Goal: Information Seeking & Learning: Compare options

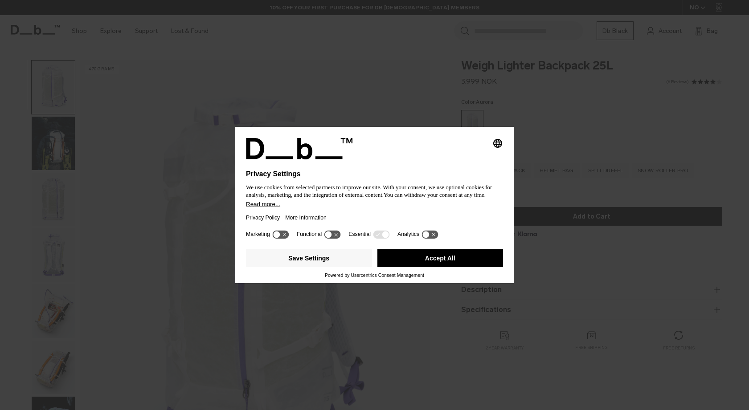
click at [429, 264] on button "Accept All" at bounding box center [440, 258] width 126 height 18
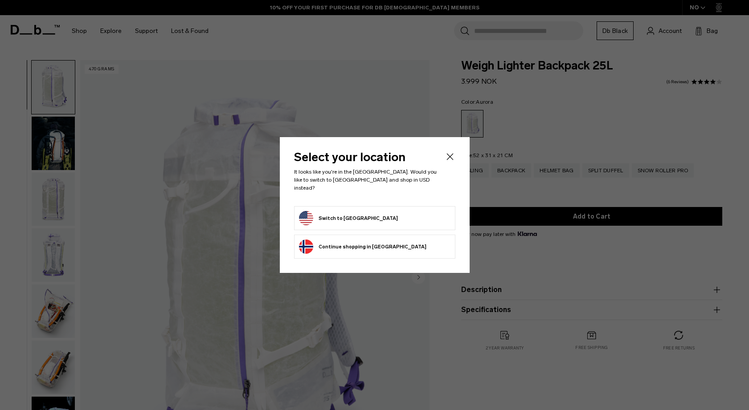
click at [365, 215] on button "Switch to United States" at bounding box center [348, 218] width 99 height 14
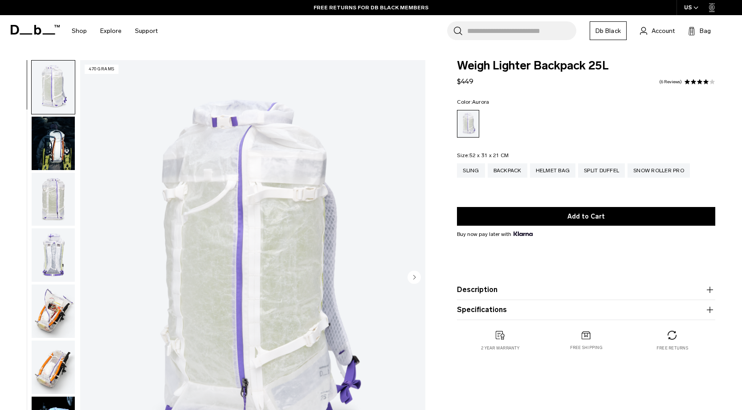
click at [331, 256] on img "1 / 18" at bounding box center [252, 278] width 345 height 431
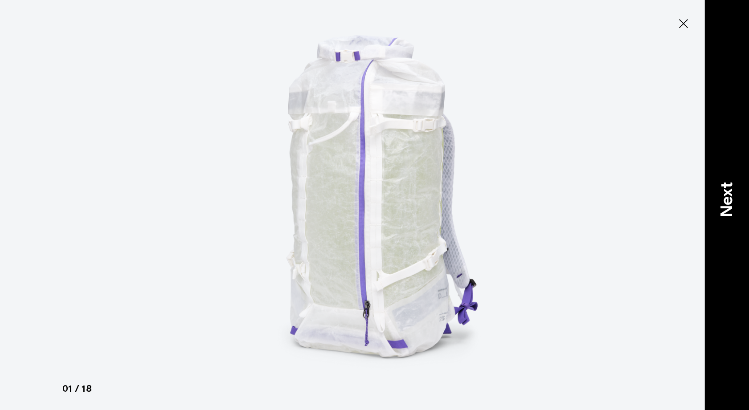
click at [724, 199] on p "Next" at bounding box center [726, 199] width 24 height 35
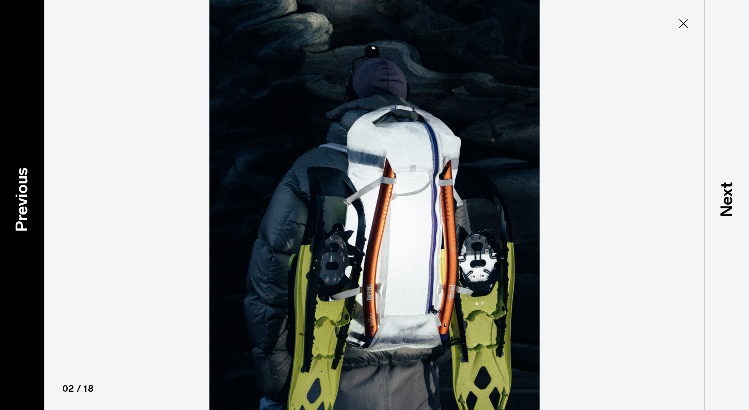
click at [20, 211] on p "Previous" at bounding box center [22, 199] width 24 height 65
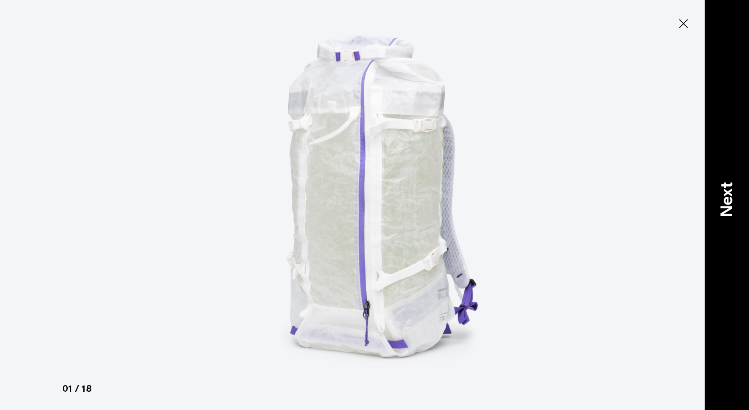
click at [726, 201] on p "Next" at bounding box center [726, 199] width 24 height 35
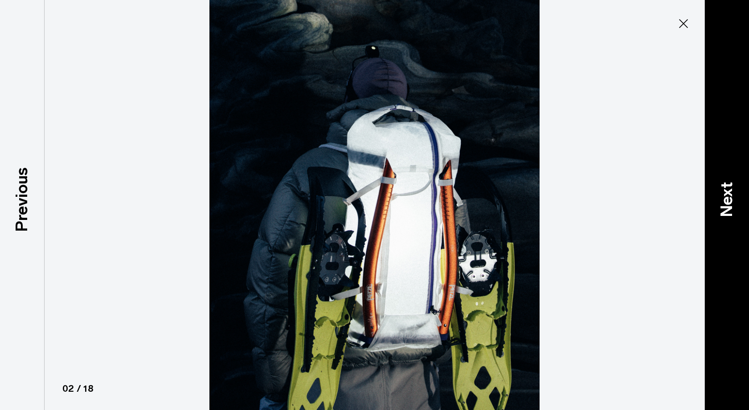
click at [725, 199] on p "Next" at bounding box center [726, 199] width 24 height 35
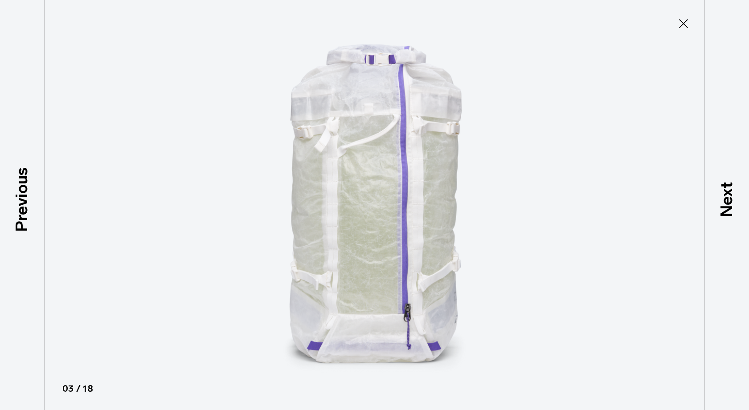
click at [422, 137] on img at bounding box center [374, 205] width 401 height 410
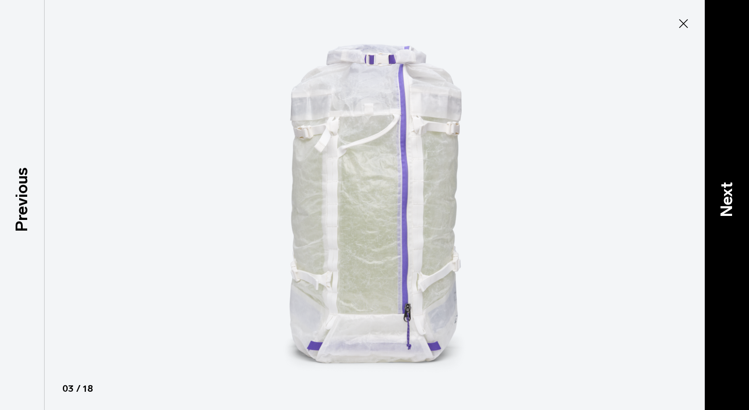
click at [726, 197] on p "Next" at bounding box center [726, 199] width 24 height 35
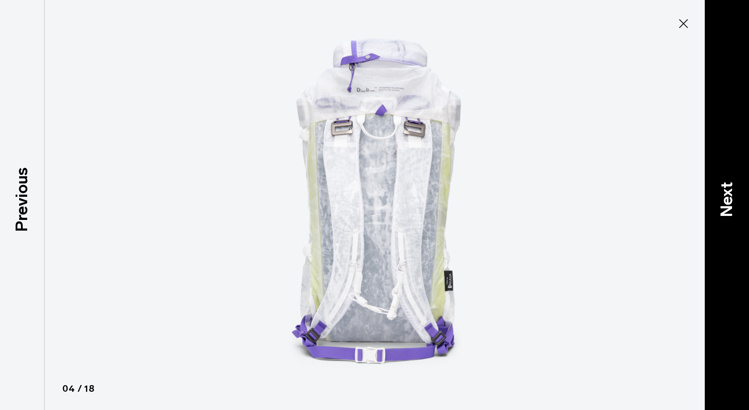
click at [725, 198] on p "Next" at bounding box center [726, 199] width 24 height 35
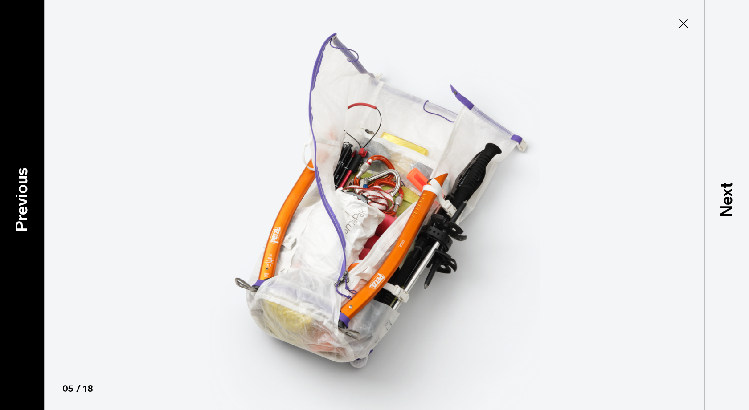
click at [10, 217] on div "Previous" at bounding box center [22, 205] width 45 height 410
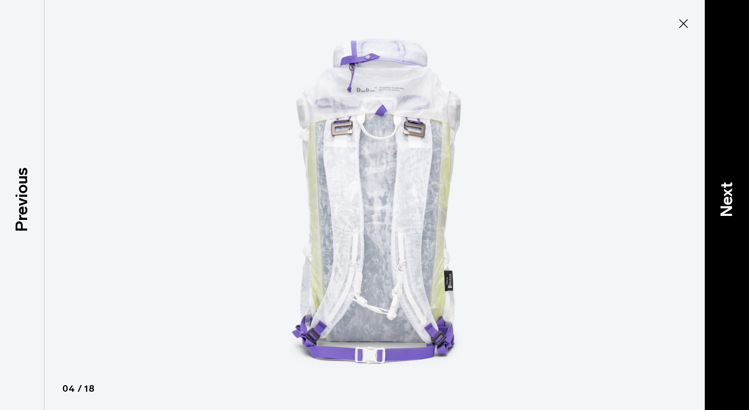
click at [722, 192] on p "Next" at bounding box center [726, 199] width 24 height 35
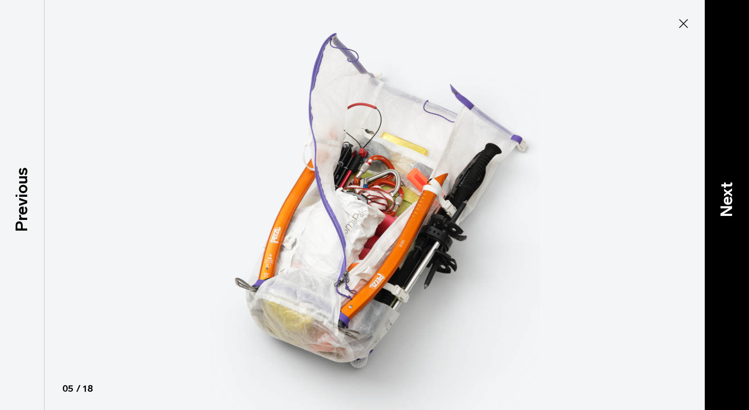
click at [724, 199] on p "Next" at bounding box center [726, 199] width 24 height 35
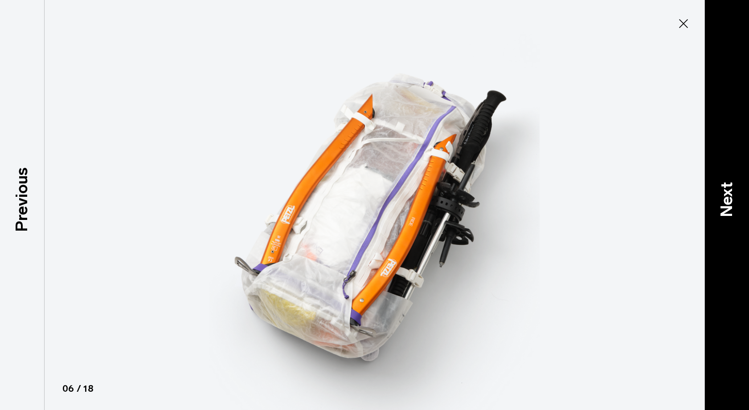
click at [724, 199] on p "Next" at bounding box center [726, 199] width 24 height 35
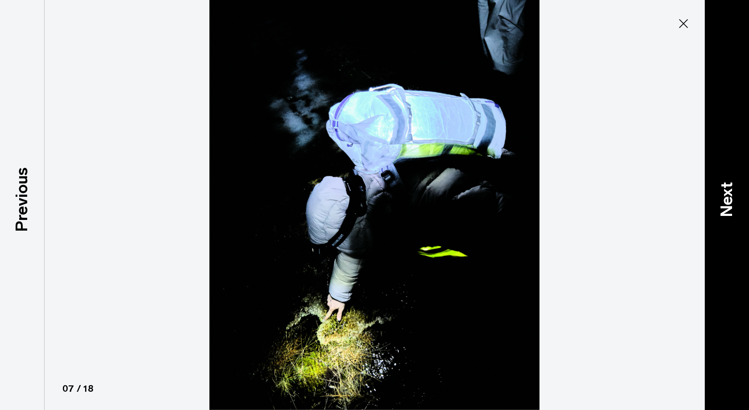
click at [724, 199] on p "Next" at bounding box center [726, 199] width 24 height 35
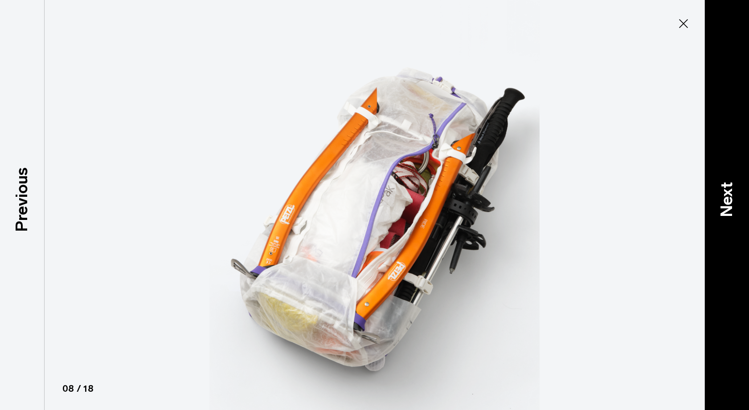
click at [724, 199] on p "Next" at bounding box center [726, 199] width 24 height 35
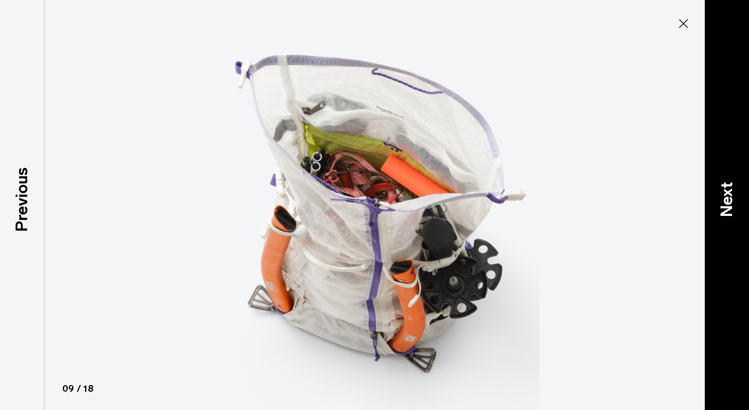
click at [724, 200] on p "Next" at bounding box center [726, 199] width 24 height 35
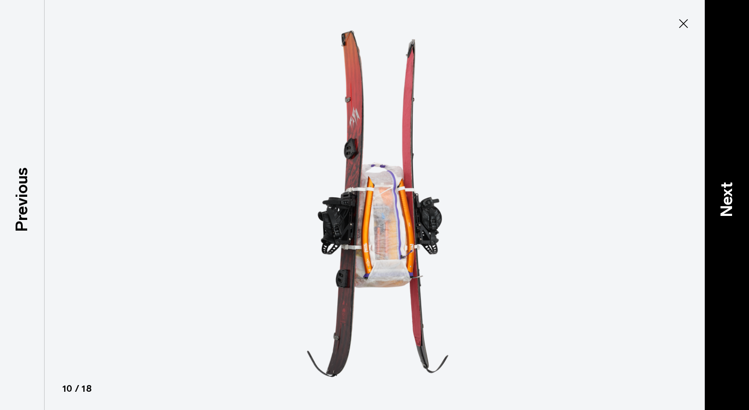
click at [724, 200] on p "Next" at bounding box center [726, 199] width 24 height 35
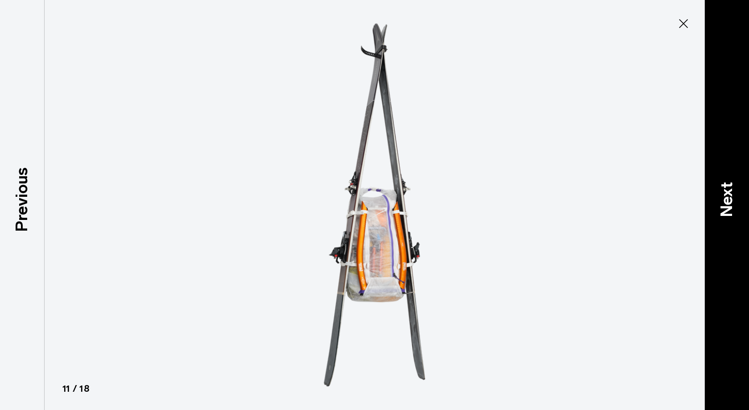
click at [724, 203] on p "Next" at bounding box center [726, 199] width 24 height 35
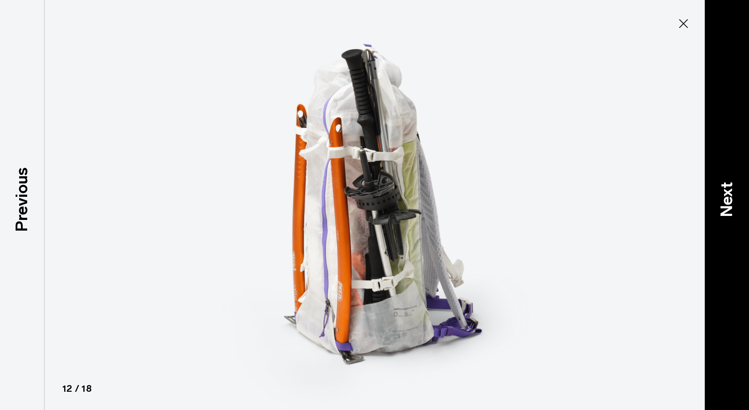
click at [724, 204] on p "Next" at bounding box center [726, 199] width 24 height 35
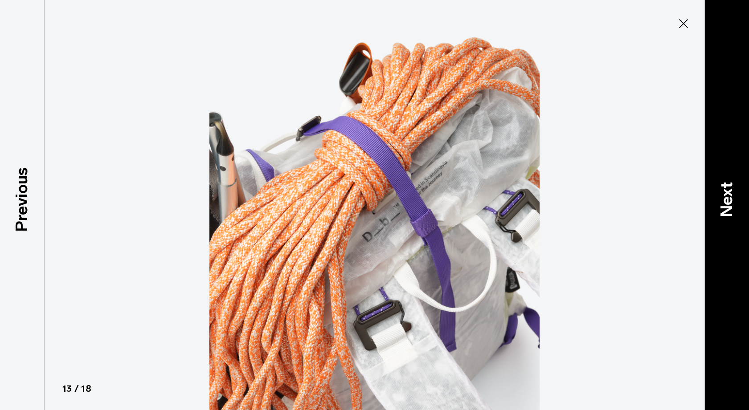
click at [724, 204] on p "Next" at bounding box center [726, 199] width 24 height 35
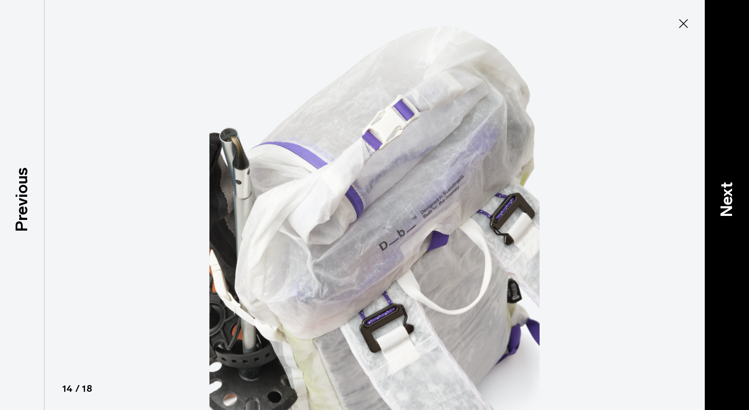
click at [724, 204] on p "Next" at bounding box center [726, 199] width 24 height 35
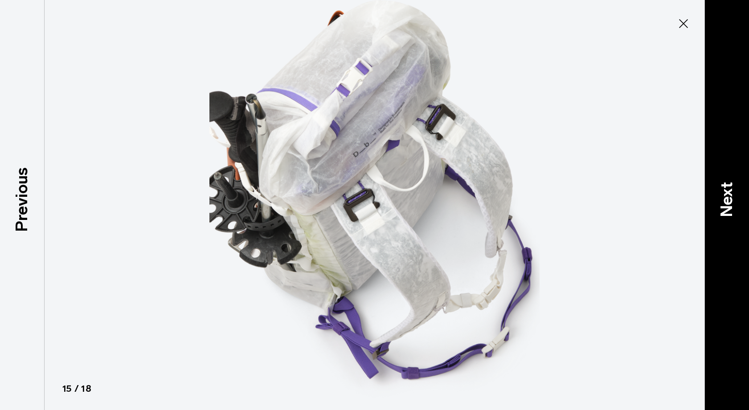
click at [724, 204] on p "Next" at bounding box center [726, 199] width 24 height 35
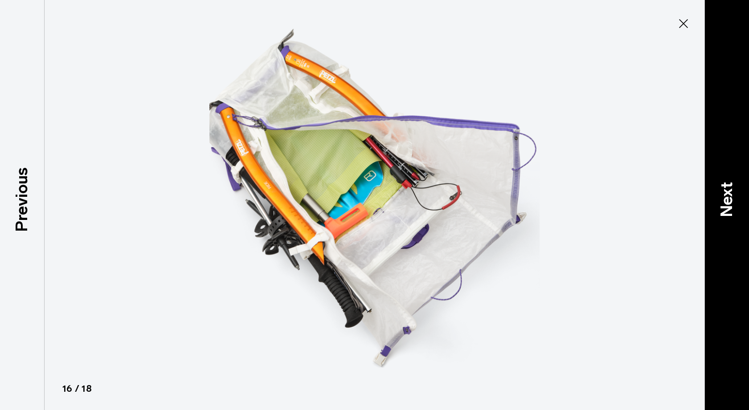
click at [724, 206] on p "Next" at bounding box center [726, 199] width 24 height 35
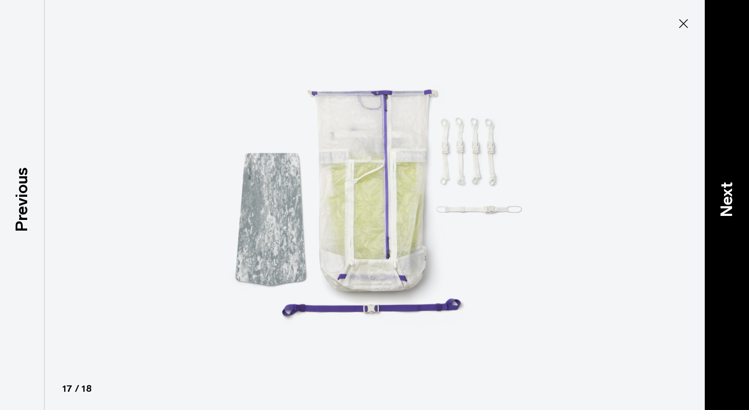
click at [724, 206] on p "Next" at bounding box center [726, 199] width 24 height 35
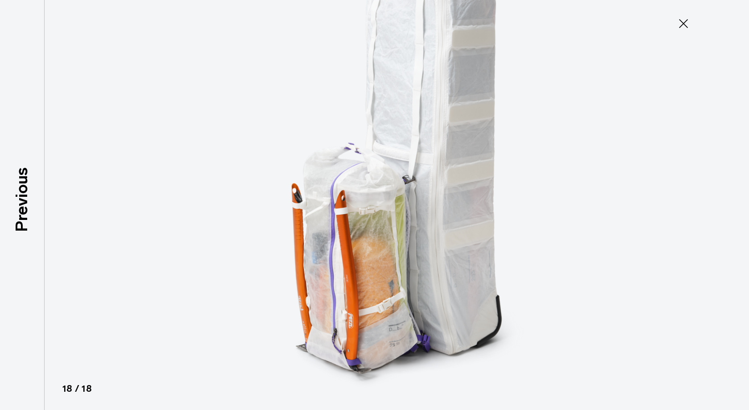
click at [683, 28] on icon at bounding box center [683, 23] width 14 height 14
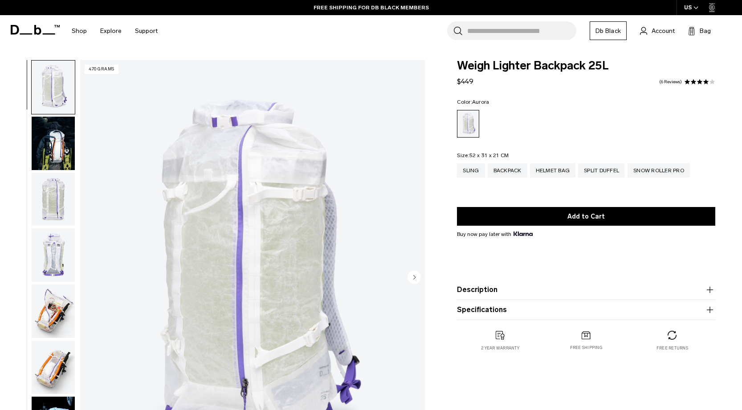
click at [462, 289] on button "Description" at bounding box center [586, 290] width 258 height 11
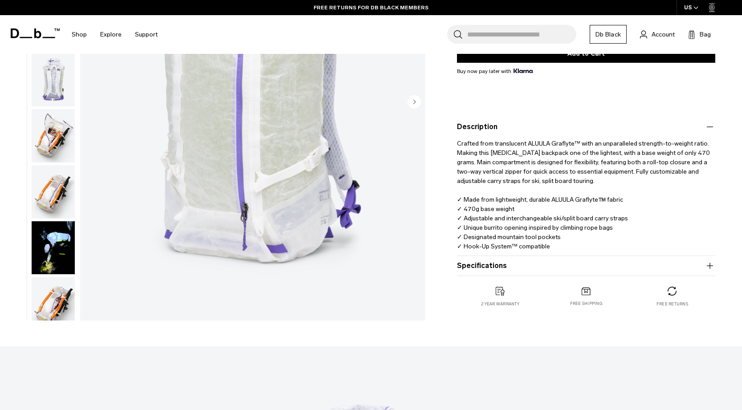
scroll to position [176, 0]
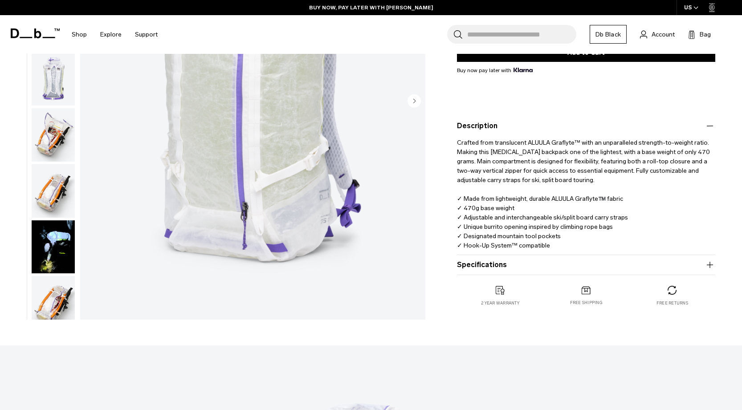
click at [466, 267] on button "Specifications" at bounding box center [586, 265] width 258 height 11
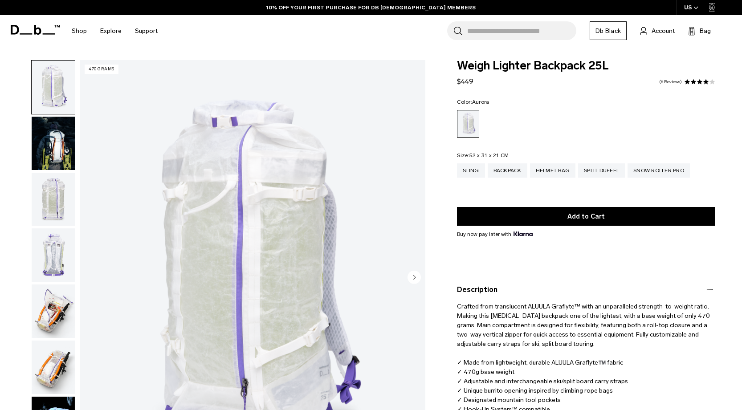
scroll to position [0, 0]
click at [473, 173] on div "Sling" at bounding box center [471, 170] width 28 height 14
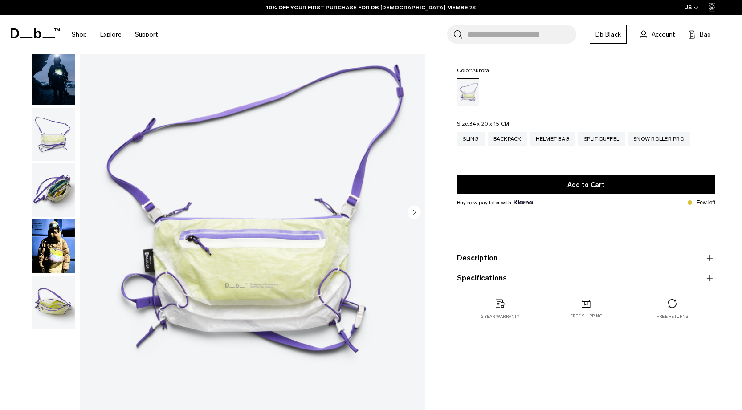
scroll to position [66, 0]
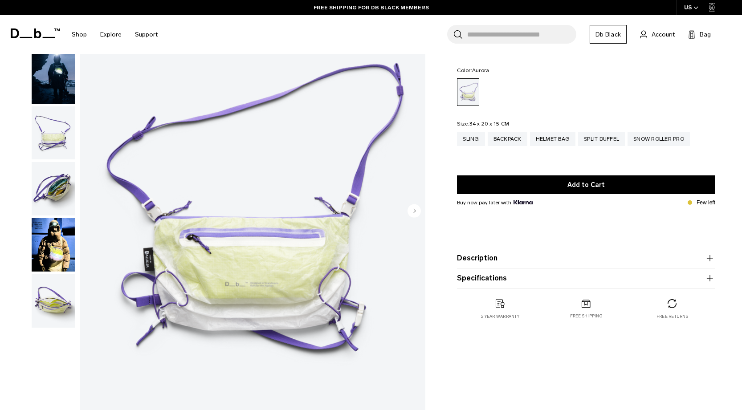
click at [298, 255] on img "1 / 6" at bounding box center [252, 211] width 345 height 431
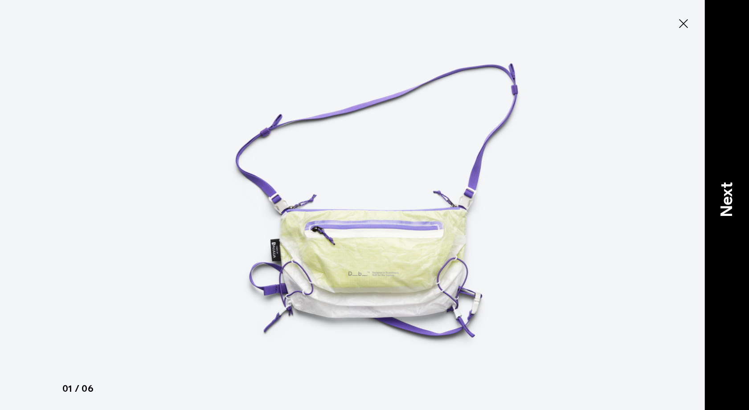
click at [728, 196] on p "Next" at bounding box center [726, 199] width 24 height 35
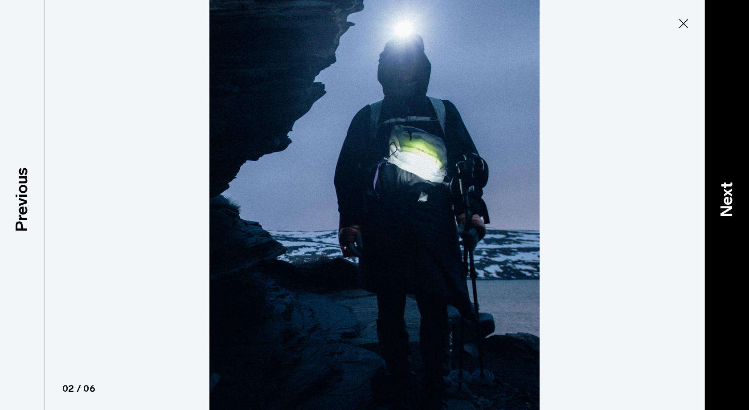
click at [728, 196] on p "Next" at bounding box center [726, 199] width 24 height 35
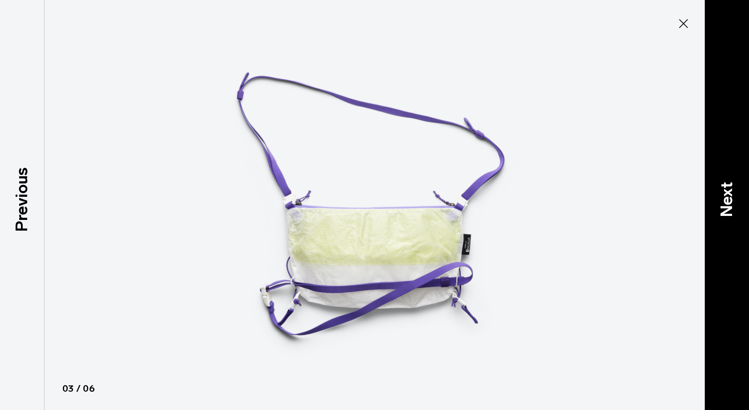
click at [728, 197] on p "Next" at bounding box center [726, 199] width 24 height 35
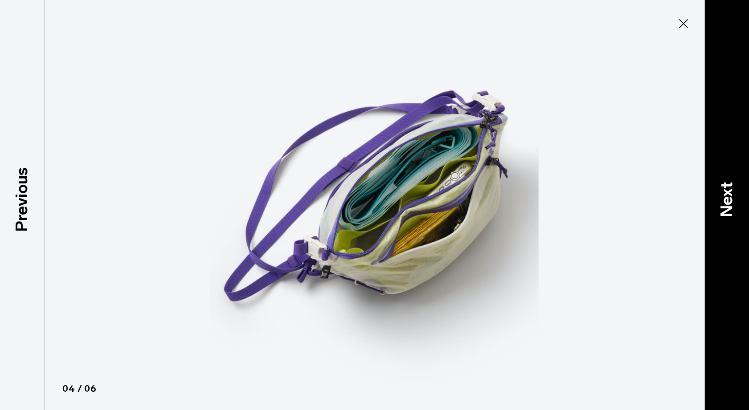
click at [728, 197] on p "Next" at bounding box center [726, 199] width 24 height 35
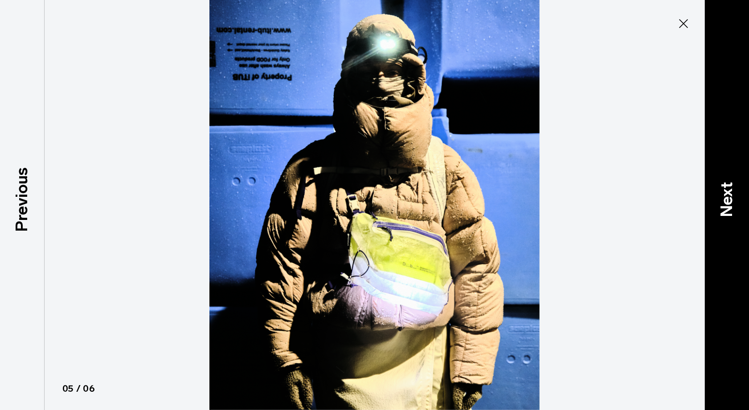
click at [728, 197] on p "Next" at bounding box center [726, 199] width 24 height 35
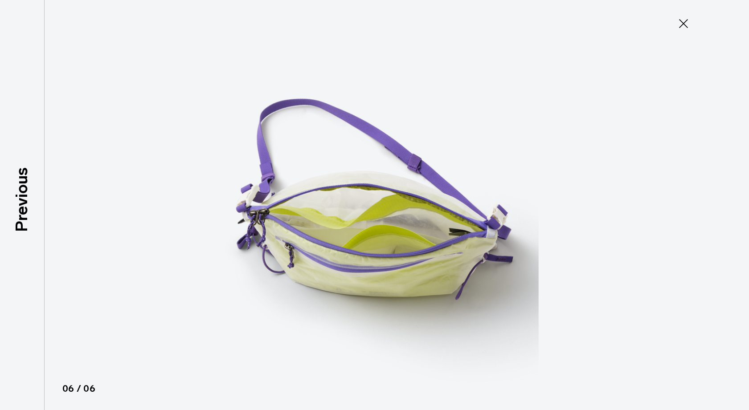
click at [682, 25] on icon at bounding box center [683, 23] width 9 height 9
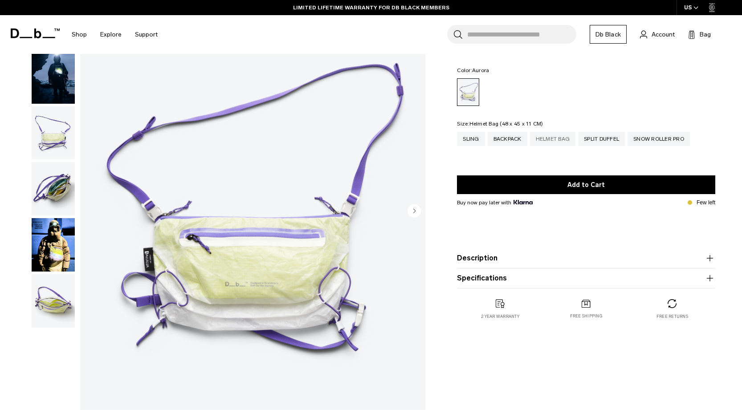
click at [546, 142] on div "Helmet Bag" at bounding box center [553, 139] width 46 height 14
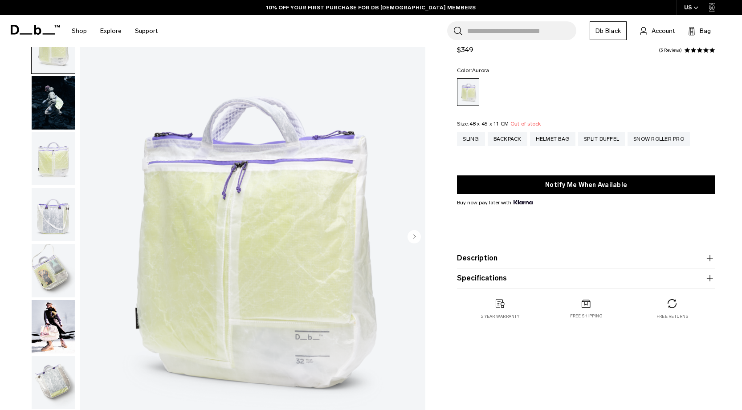
scroll to position [15, 0]
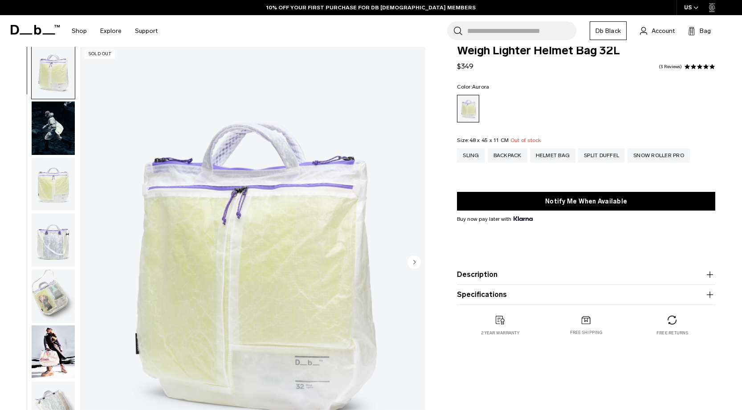
click at [286, 254] on img "1 / 10" at bounding box center [252, 263] width 345 height 431
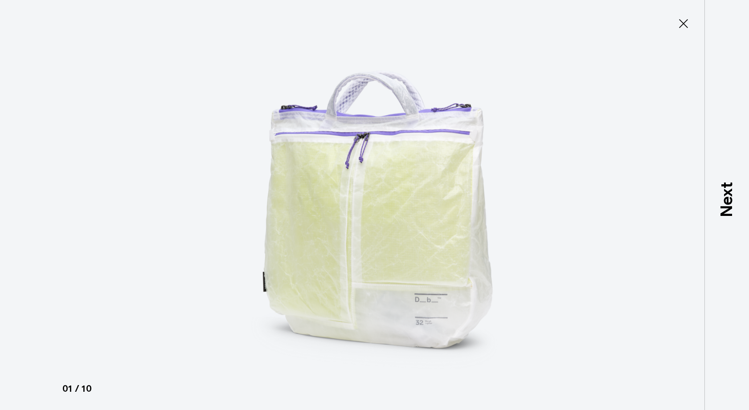
click at [423, 327] on img at bounding box center [374, 205] width 401 height 410
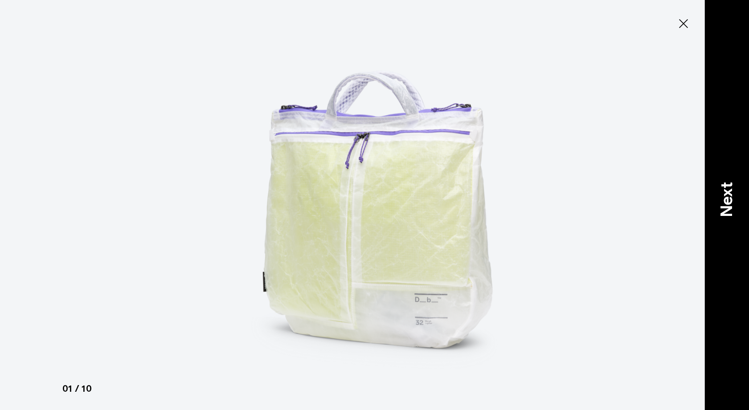
click at [724, 199] on p "Next" at bounding box center [726, 199] width 24 height 35
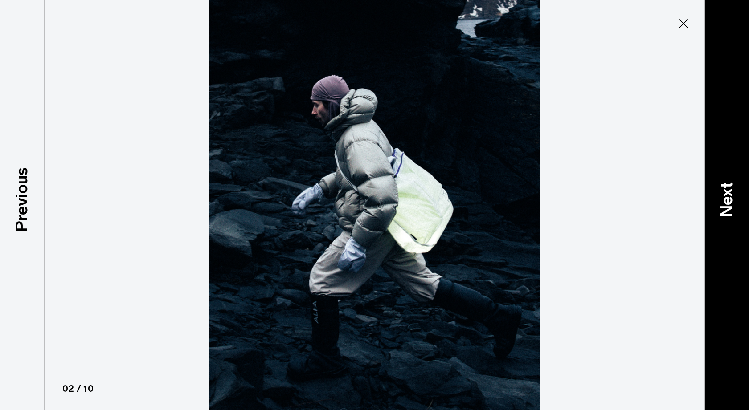
click at [724, 199] on p "Next" at bounding box center [726, 199] width 24 height 35
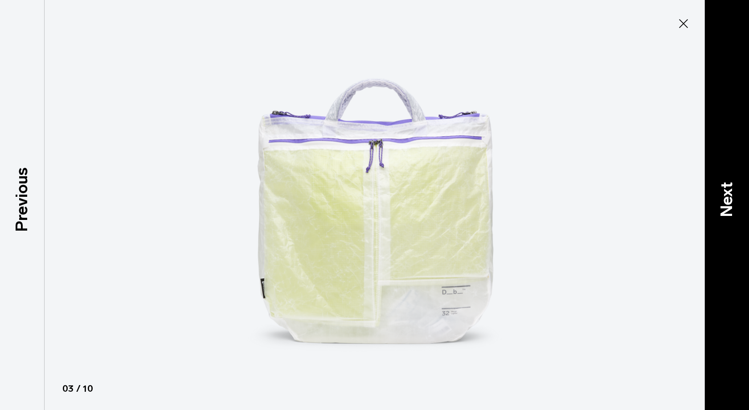
click at [724, 199] on p "Next" at bounding box center [726, 199] width 24 height 35
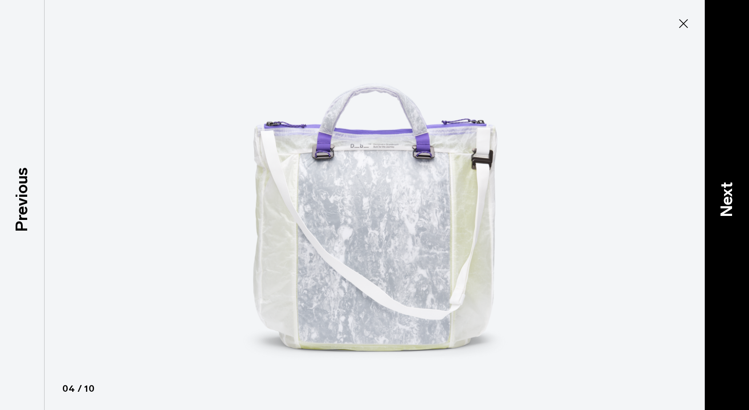
click at [724, 199] on p "Next" at bounding box center [726, 199] width 24 height 35
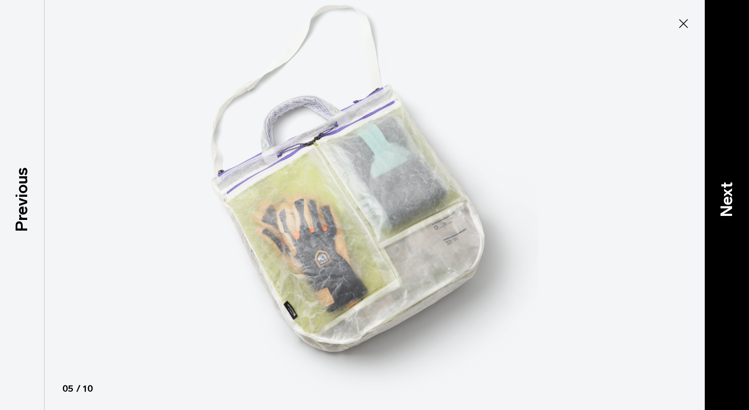
click at [724, 199] on p "Next" at bounding box center [726, 199] width 24 height 35
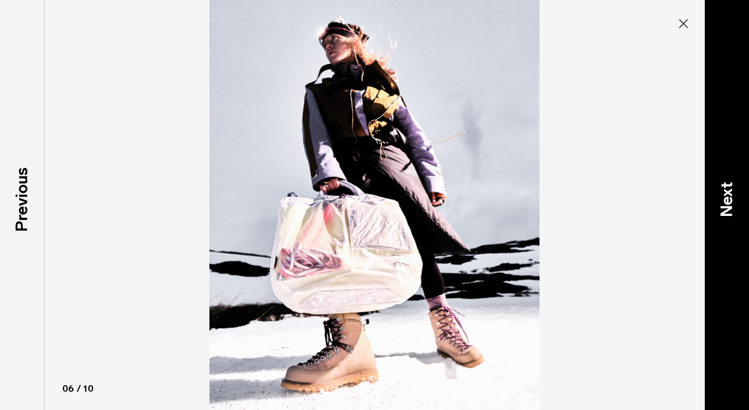
click at [724, 199] on p "Next" at bounding box center [726, 199] width 24 height 35
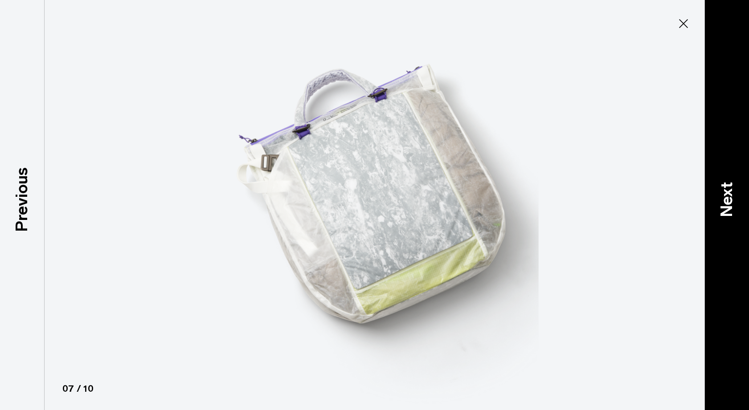
click at [724, 199] on p "Next" at bounding box center [726, 199] width 24 height 35
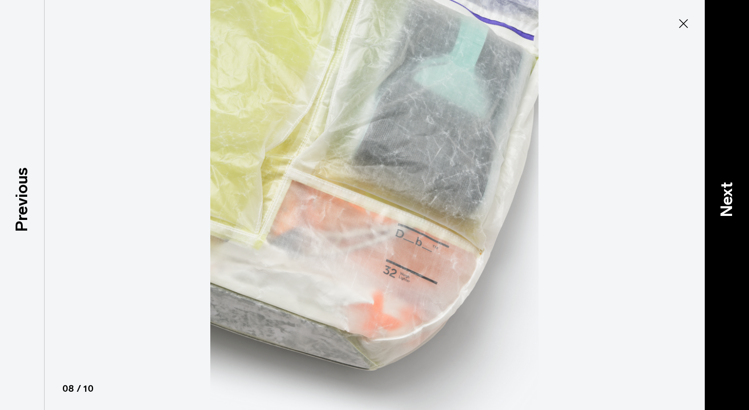
click at [724, 199] on p "Next" at bounding box center [726, 199] width 24 height 35
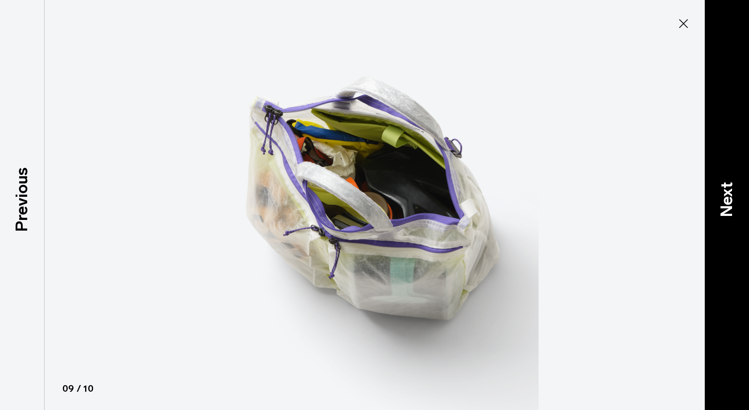
click at [724, 199] on p "Next" at bounding box center [726, 199] width 24 height 35
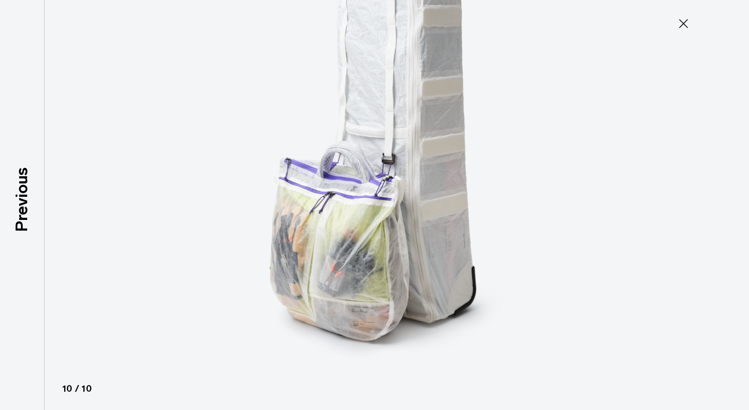
click at [684, 24] on icon at bounding box center [683, 23] width 9 height 9
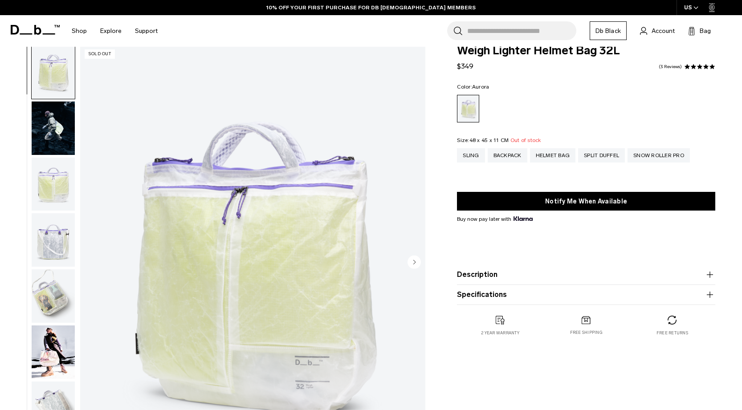
click at [570, 278] on button "Description" at bounding box center [586, 274] width 258 height 11
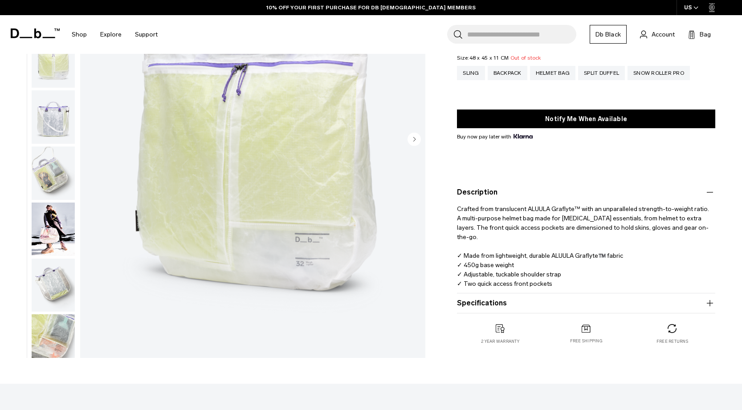
scroll to position [138, 0]
click at [514, 303] on button "Specifications" at bounding box center [586, 302] width 258 height 11
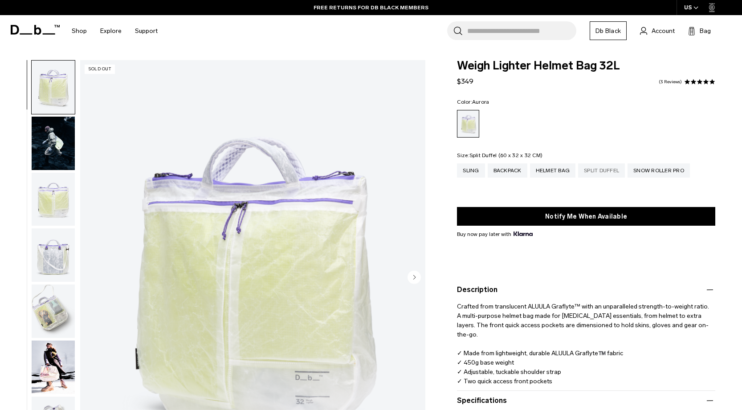
scroll to position [0, 0]
click at [595, 173] on div "Split Duffel" at bounding box center [601, 170] width 47 height 14
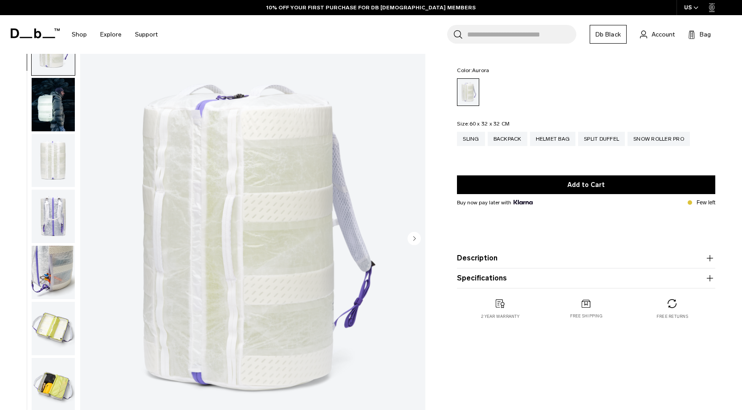
scroll to position [37, 0]
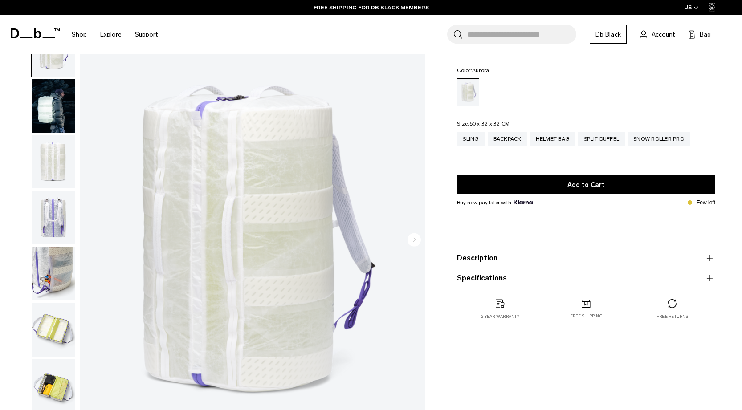
click at [285, 240] on img "1 / 12" at bounding box center [252, 240] width 345 height 431
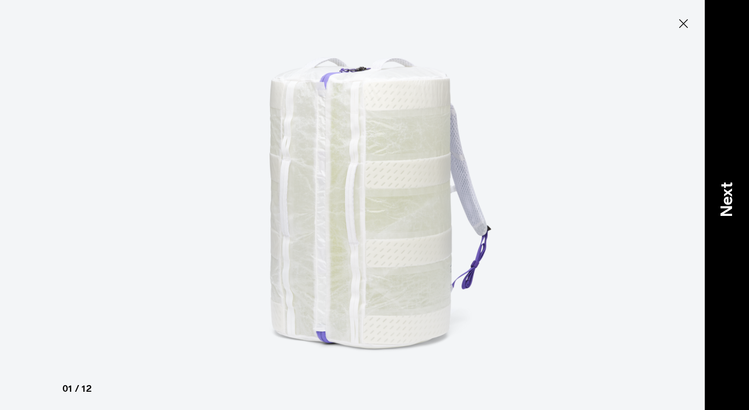
click at [727, 199] on p "Next" at bounding box center [726, 199] width 24 height 35
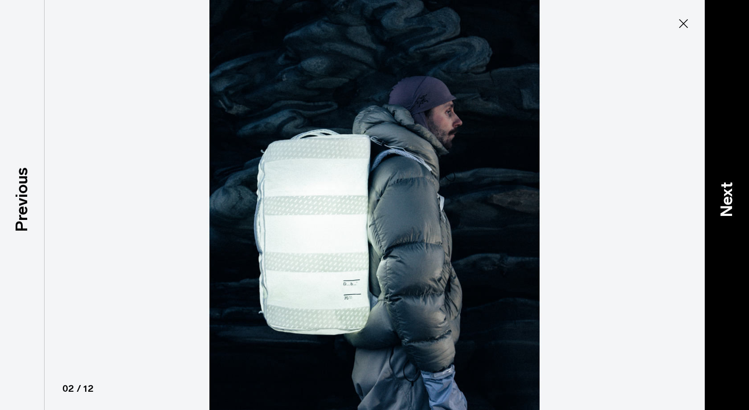
click at [727, 199] on p "Next" at bounding box center [726, 199] width 24 height 35
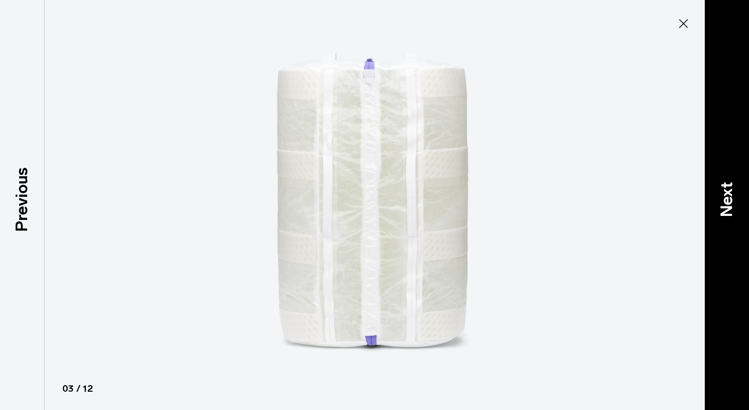
click at [727, 199] on p "Next" at bounding box center [726, 199] width 24 height 35
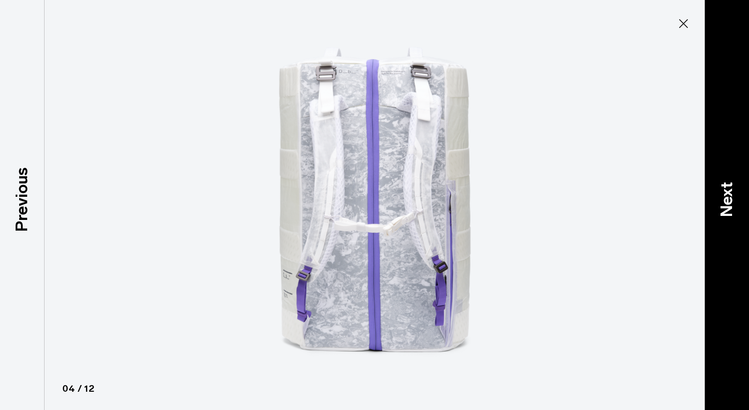
click at [727, 199] on p "Next" at bounding box center [726, 199] width 24 height 35
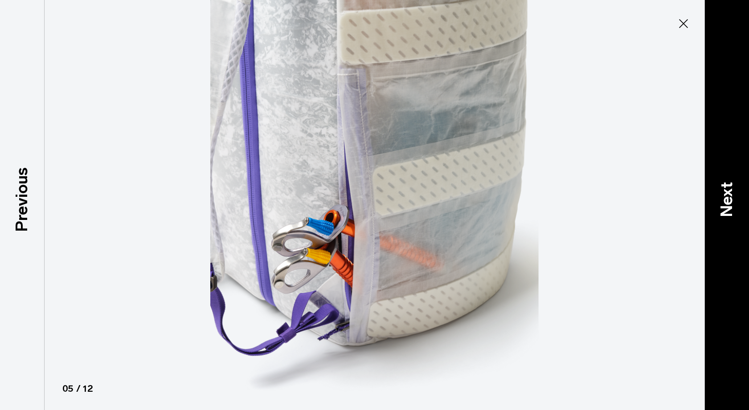
click at [727, 199] on p "Next" at bounding box center [726, 199] width 24 height 35
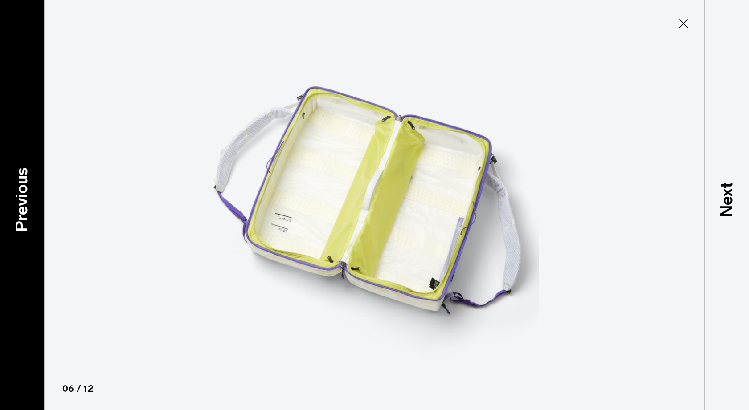
click at [31, 199] on p "Previous" at bounding box center [22, 199] width 24 height 65
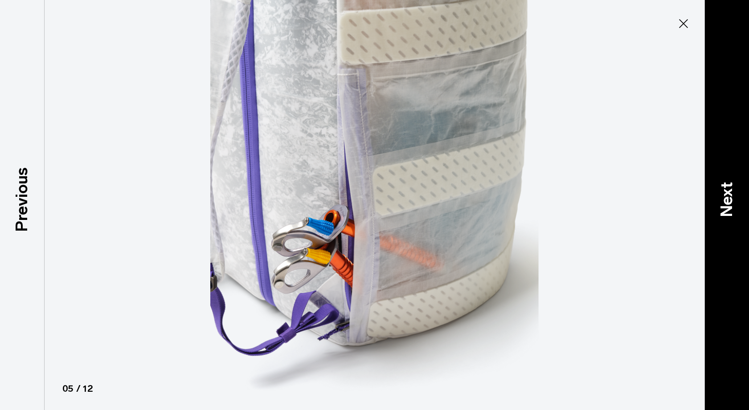
click at [725, 196] on p "Next" at bounding box center [726, 199] width 24 height 35
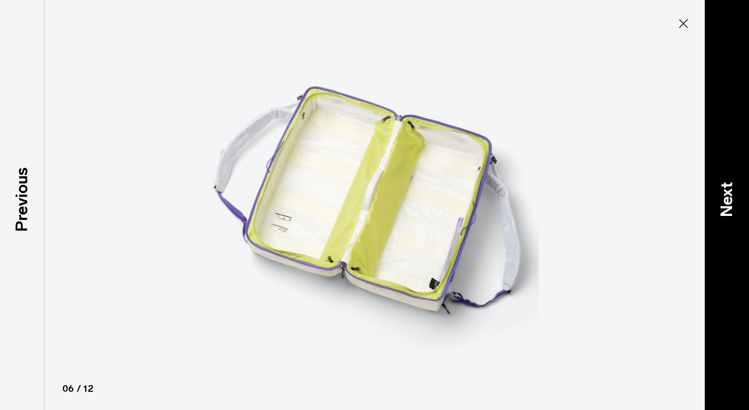
click at [725, 197] on p "Next" at bounding box center [726, 199] width 24 height 35
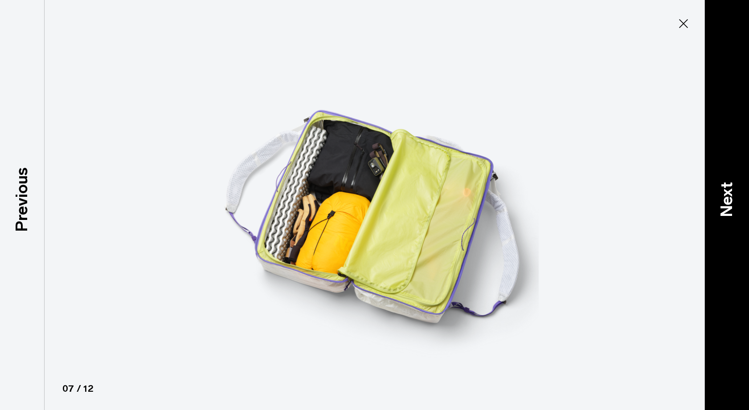
click at [725, 197] on p "Next" at bounding box center [726, 199] width 24 height 35
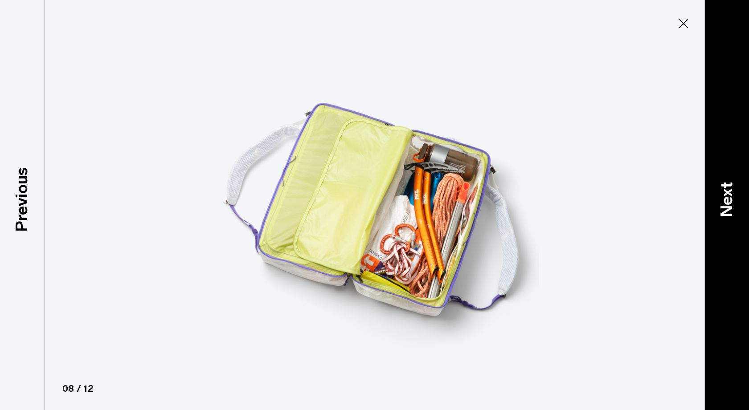
click at [724, 198] on p "Next" at bounding box center [726, 199] width 24 height 35
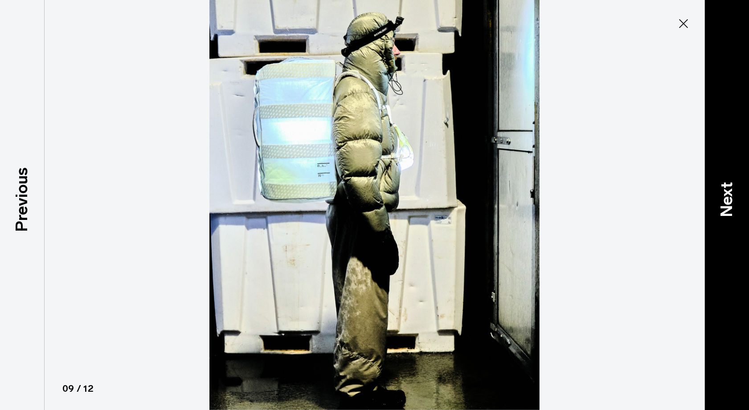
click at [724, 198] on p "Next" at bounding box center [726, 199] width 24 height 35
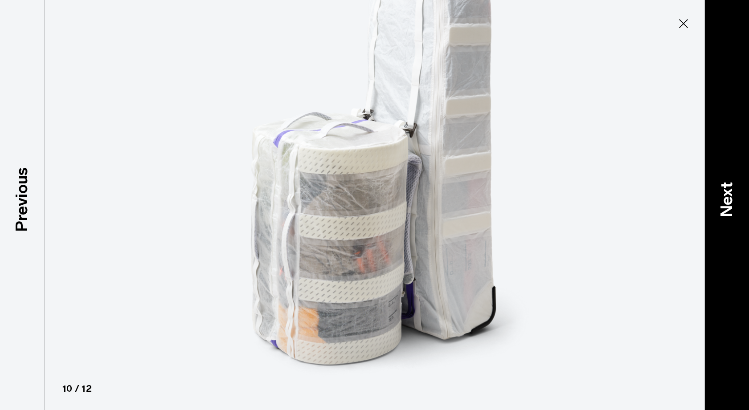
click at [724, 198] on p "Next" at bounding box center [726, 199] width 24 height 35
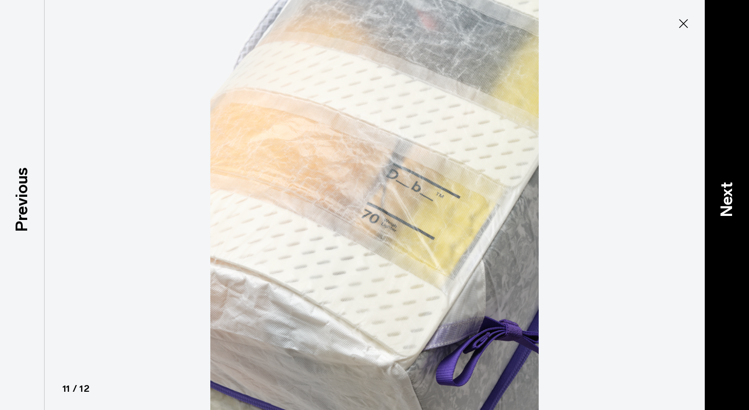
click at [724, 198] on p "Next" at bounding box center [726, 199] width 24 height 35
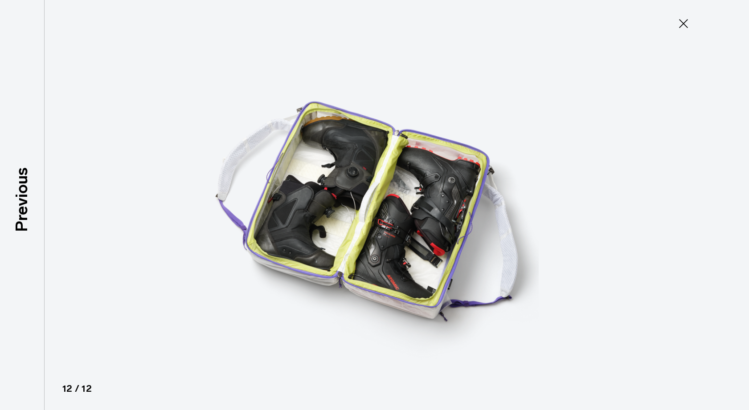
click at [680, 22] on icon at bounding box center [683, 23] width 14 height 14
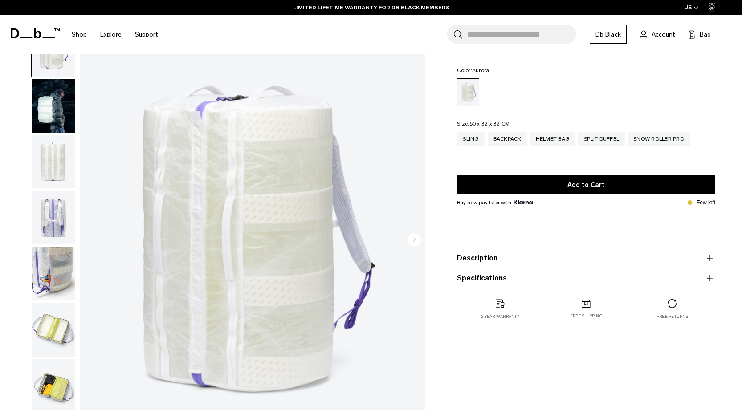
click at [480, 257] on button "Description" at bounding box center [586, 258] width 258 height 11
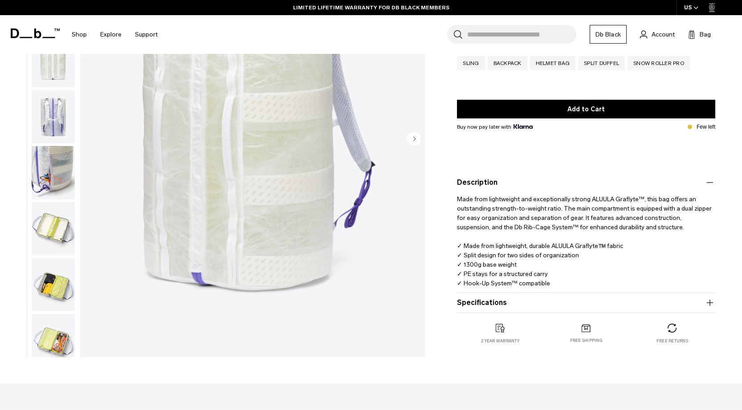
scroll to position [139, 0]
click at [467, 302] on button "Specifications" at bounding box center [586, 302] width 258 height 11
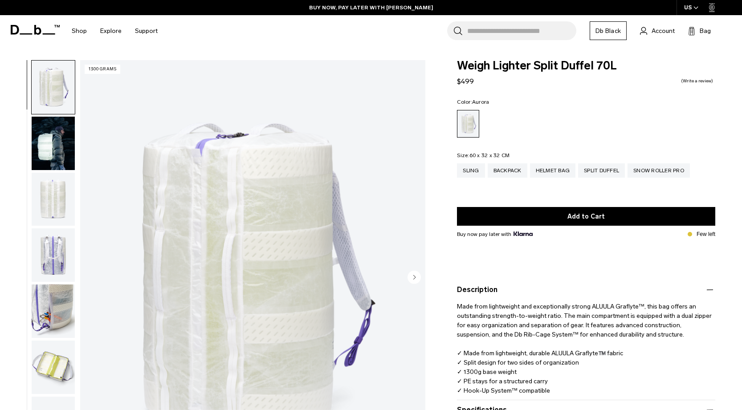
scroll to position [0, 0]
click at [659, 171] on div "Snow Roller Pro" at bounding box center [658, 170] width 62 height 14
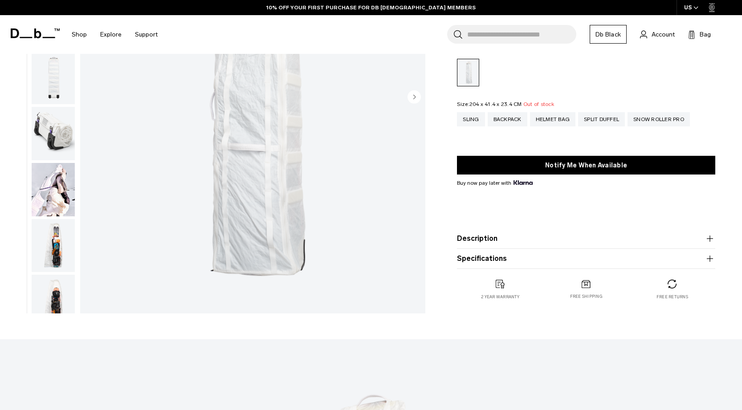
scroll to position [179, 0]
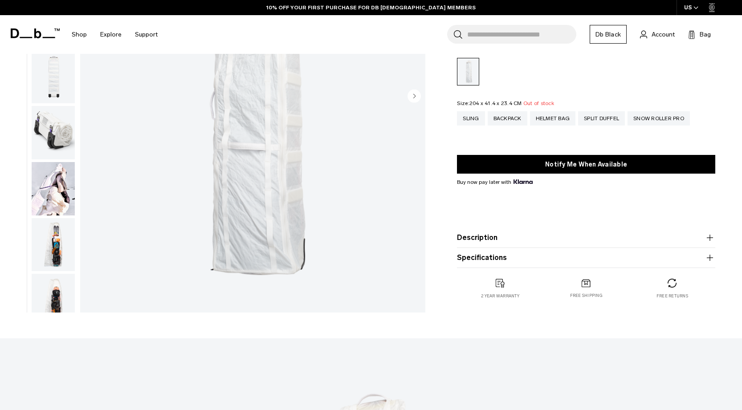
click at [285, 203] on img "1 / 8" at bounding box center [252, 97] width 345 height 431
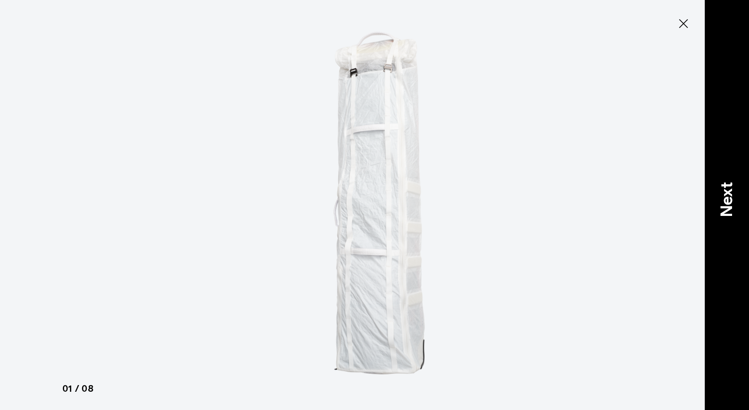
click at [728, 202] on p "Next" at bounding box center [726, 199] width 24 height 35
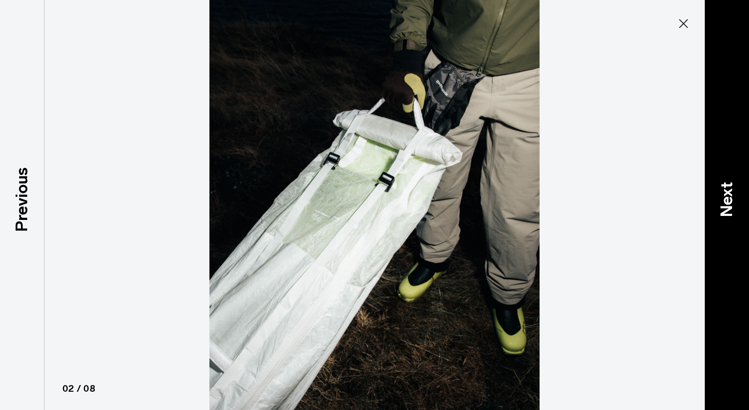
click at [728, 202] on p "Next" at bounding box center [726, 199] width 24 height 35
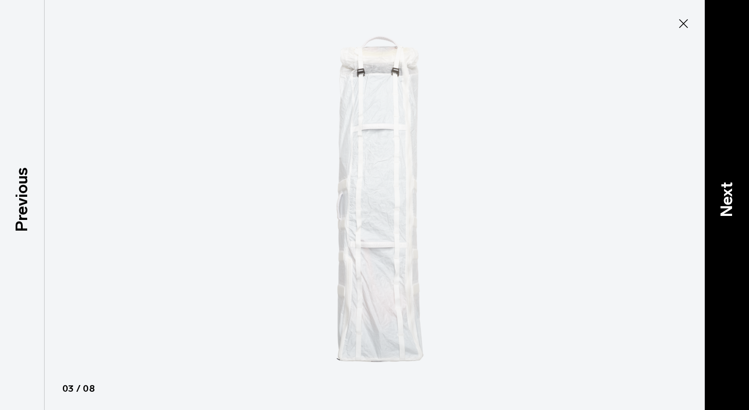
click at [728, 202] on p "Next" at bounding box center [726, 199] width 24 height 35
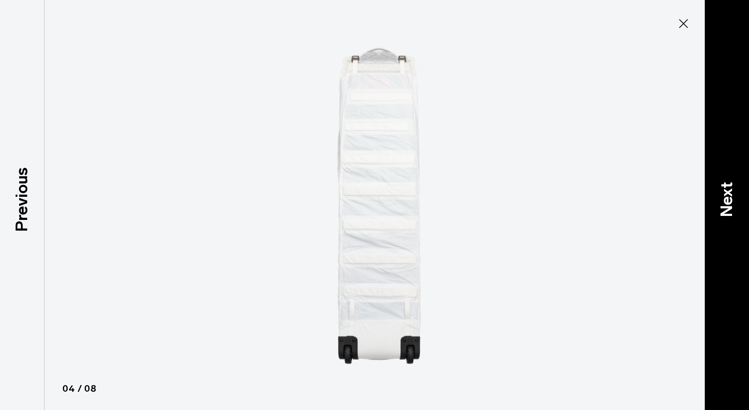
click at [728, 202] on p "Next" at bounding box center [726, 199] width 24 height 35
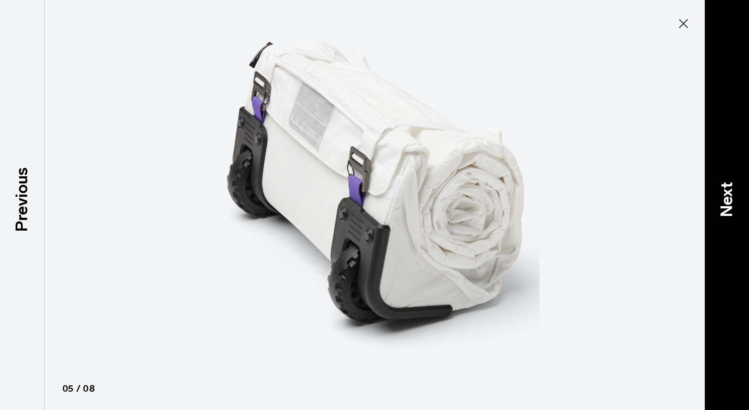
click at [728, 202] on p "Next" at bounding box center [726, 199] width 24 height 35
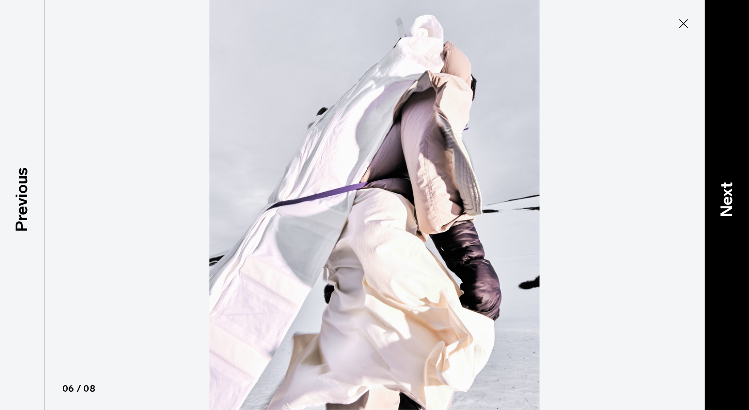
click at [728, 202] on p "Next" at bounding box center [726, 199] width 24 height 35
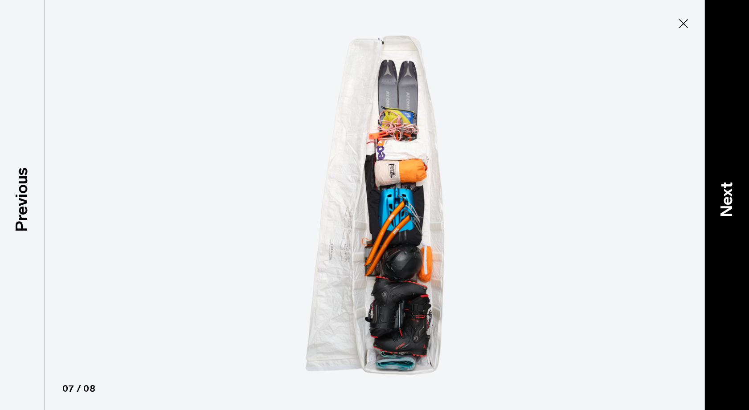
click at [727, 203] on p "Next" at bounding box center [726, 199] width 24 height 35
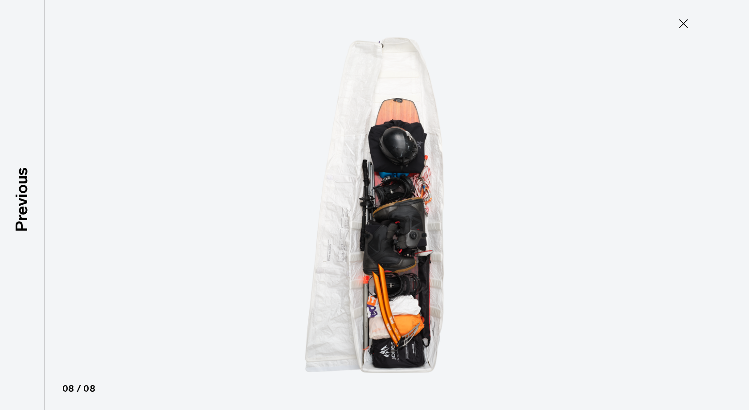
click at [682, 25] on icon at bounding box center [683, 23] width 14 height 14
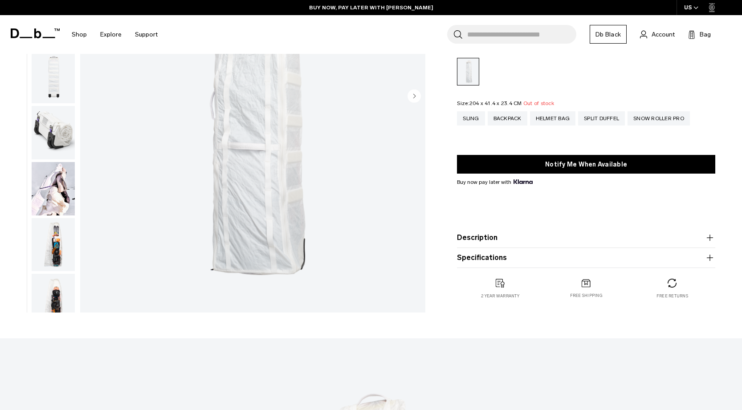
click at [464, 237] on button "Description" at bounding box center [586, 237] width 258 height 11
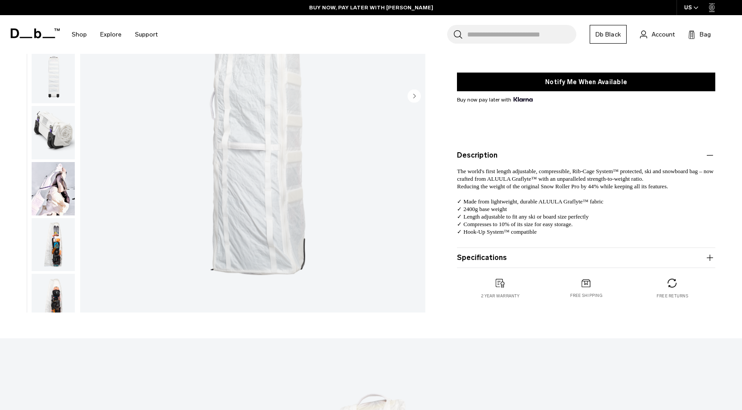
click at [469, 259] on button "Specifications" at bounding box center [586, 257] width 258 height 11
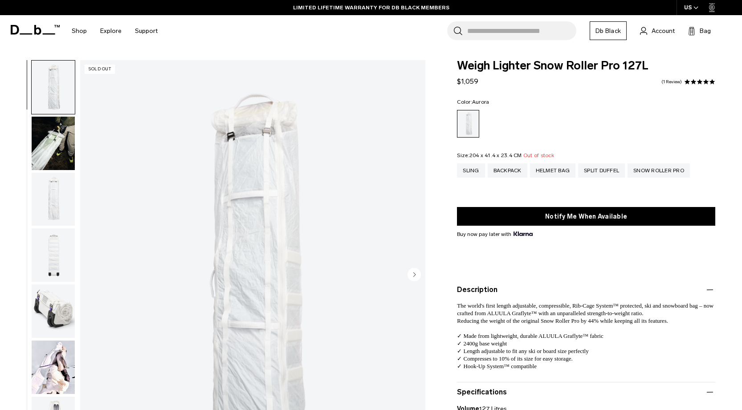
scroll to position [0, 0]
